Goal: Book appointment/travel/reservation

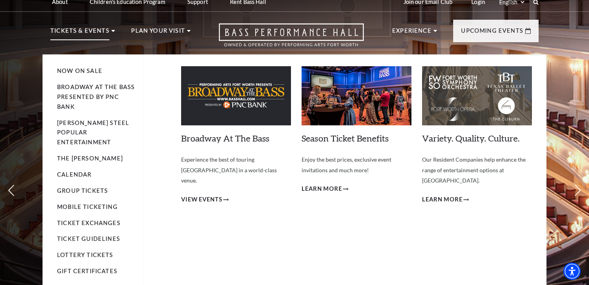
scroll to position [12, 0]
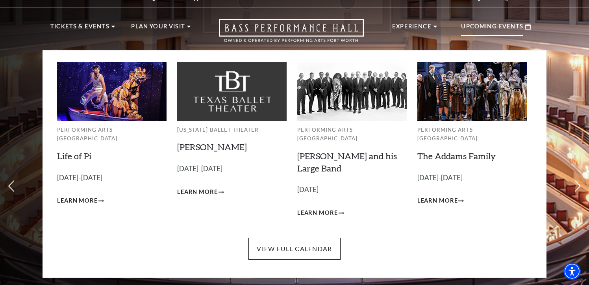
click at [491, 28] on p "Upcoming Events" at bounding box center [492, 29] width 62 height 14
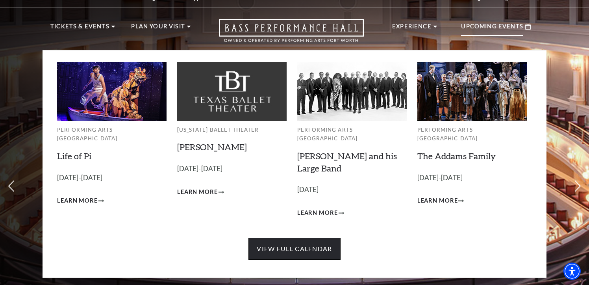
click at [298, 240] on link "View Full Calendar" at bounding box center [294, 248] width 92 height 22
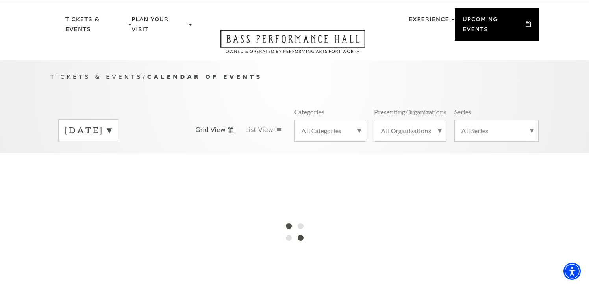
scroll to position [21, 0]
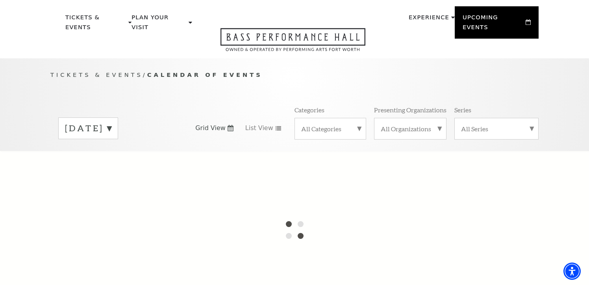
click at [111, 122] on label "September 2025" at bounding box center [88, 128] width 46 height 12
click at [111, 136] on label "October 2025" at bounding box center [88, 144] width 46 height 17
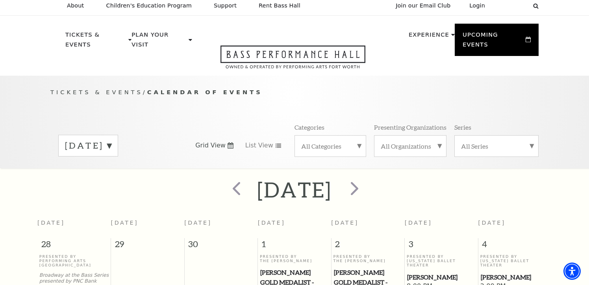
scroll to position [2, 0]
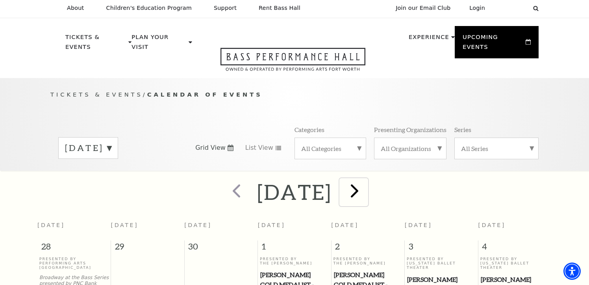
click at [366, 181] on span "next" at bounding box center [354, 190] width 22 height 22
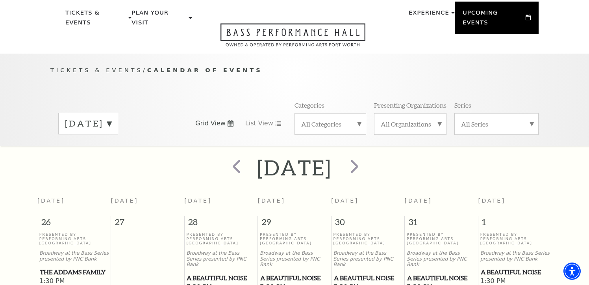
scroll to position [0, 0]
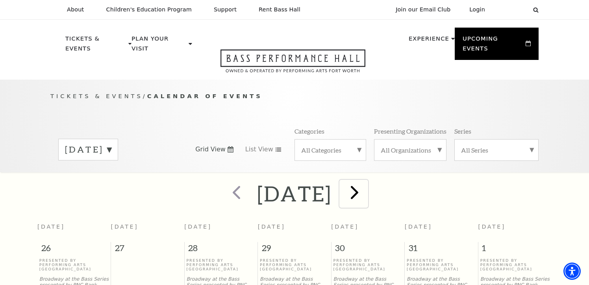
click at [366, 185] on span "next" at bounding box center [354, 192] width 22 height 22
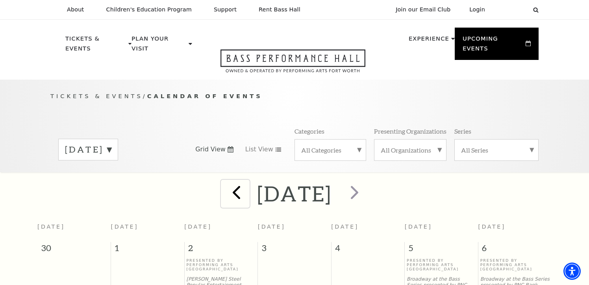
click at [225, 181] on span "prev" at bounding box center [236, 192] width 22 height 22
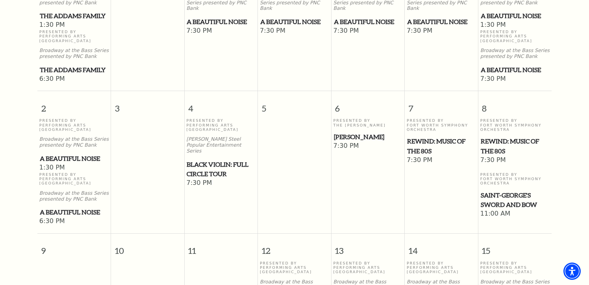
scroll to position [283, 0]
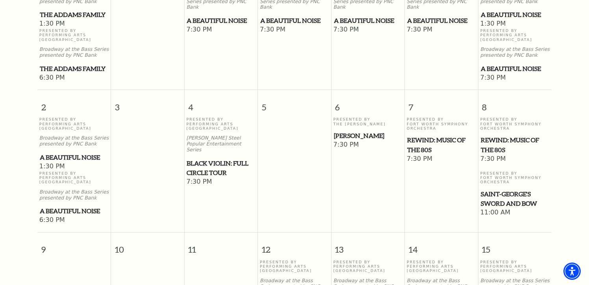
click at [423, 135] on span "REWIND: Music of the 80s" at bounding box center [441, 144] width 68 height 19
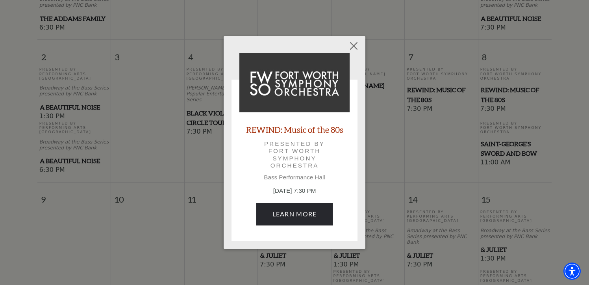
scroll to position [340, 0]
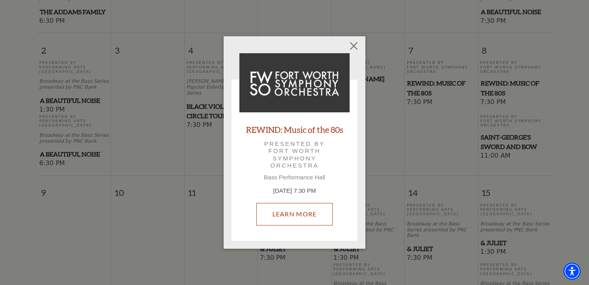
click at [290, 218] on link "Learn More" at bounding box center [294, 214] width 77 height 22
